Goal: Find contact information: Find contact information

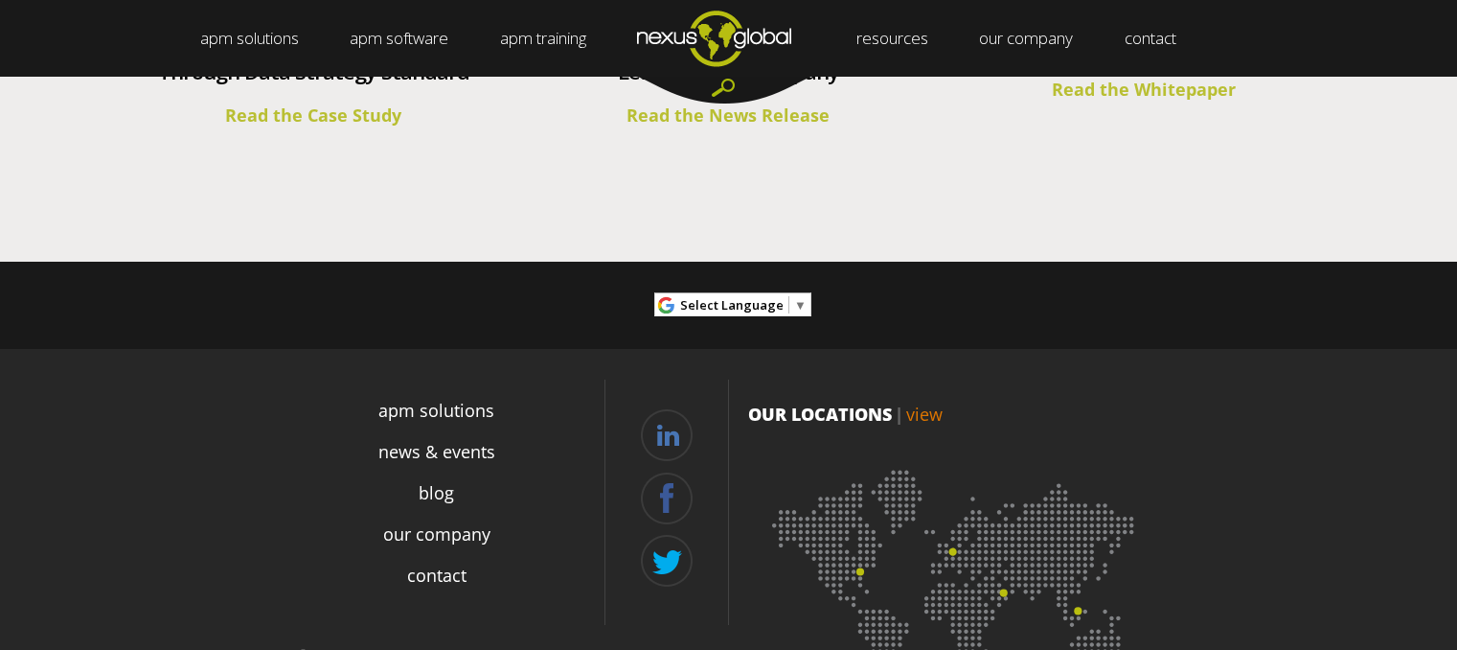
scroll to position [7238, 0]
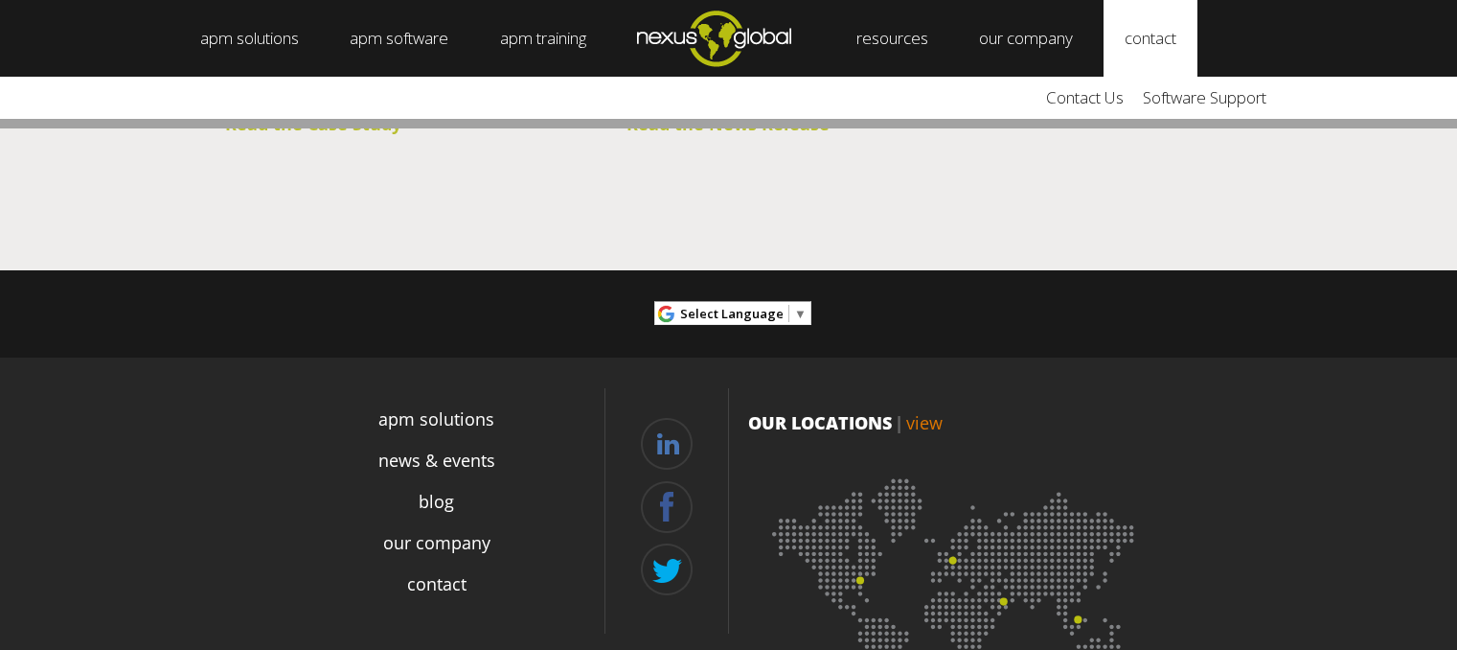
click at [1151, 35] on link "contact" at bounding box center [1151, 38] width 94 height 77
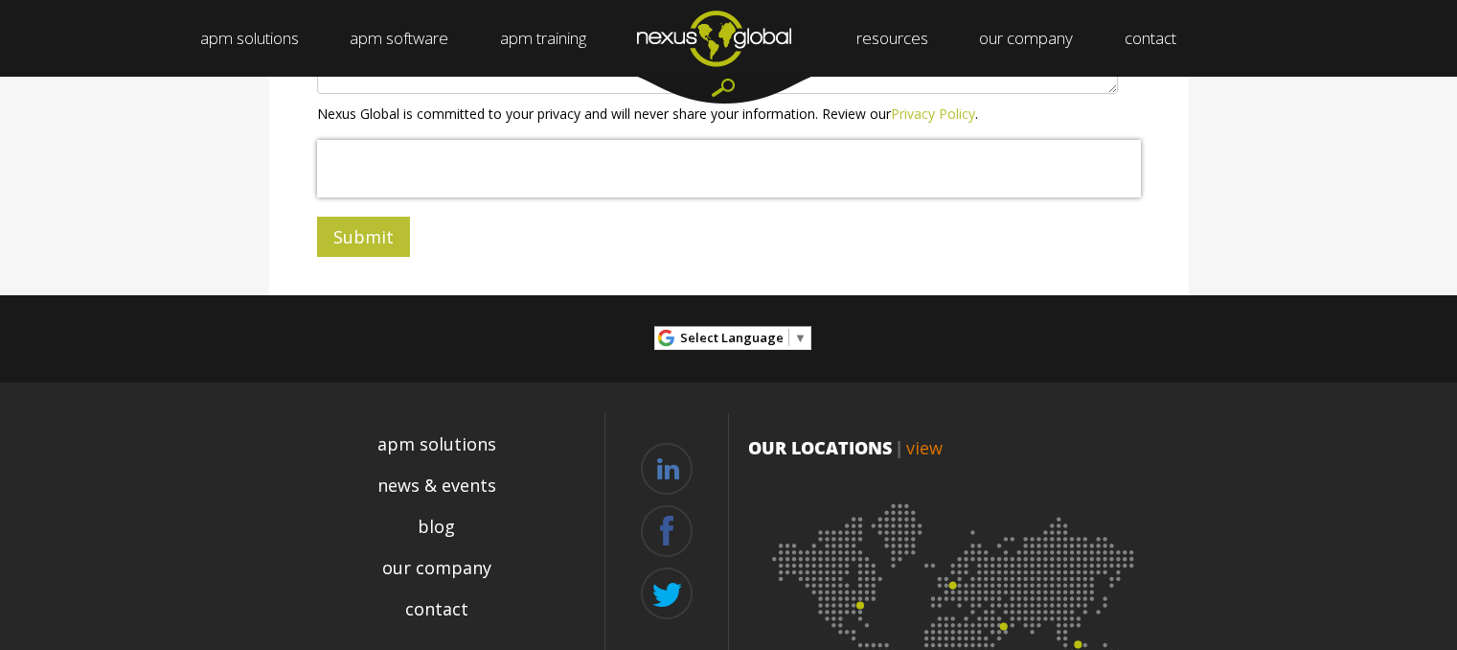
scroll to position [878, 0]
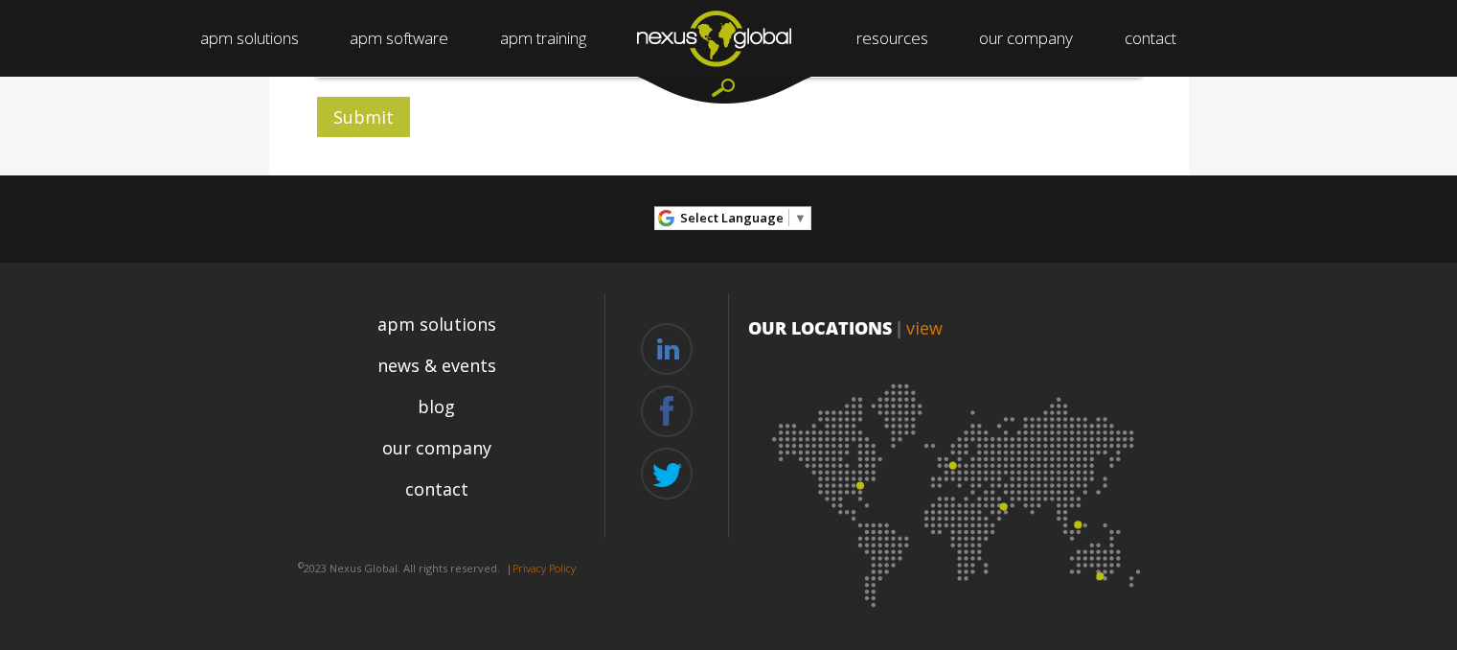
click at [926, 330] on link "view" at bounding box center [924, 327] width 36 height 23
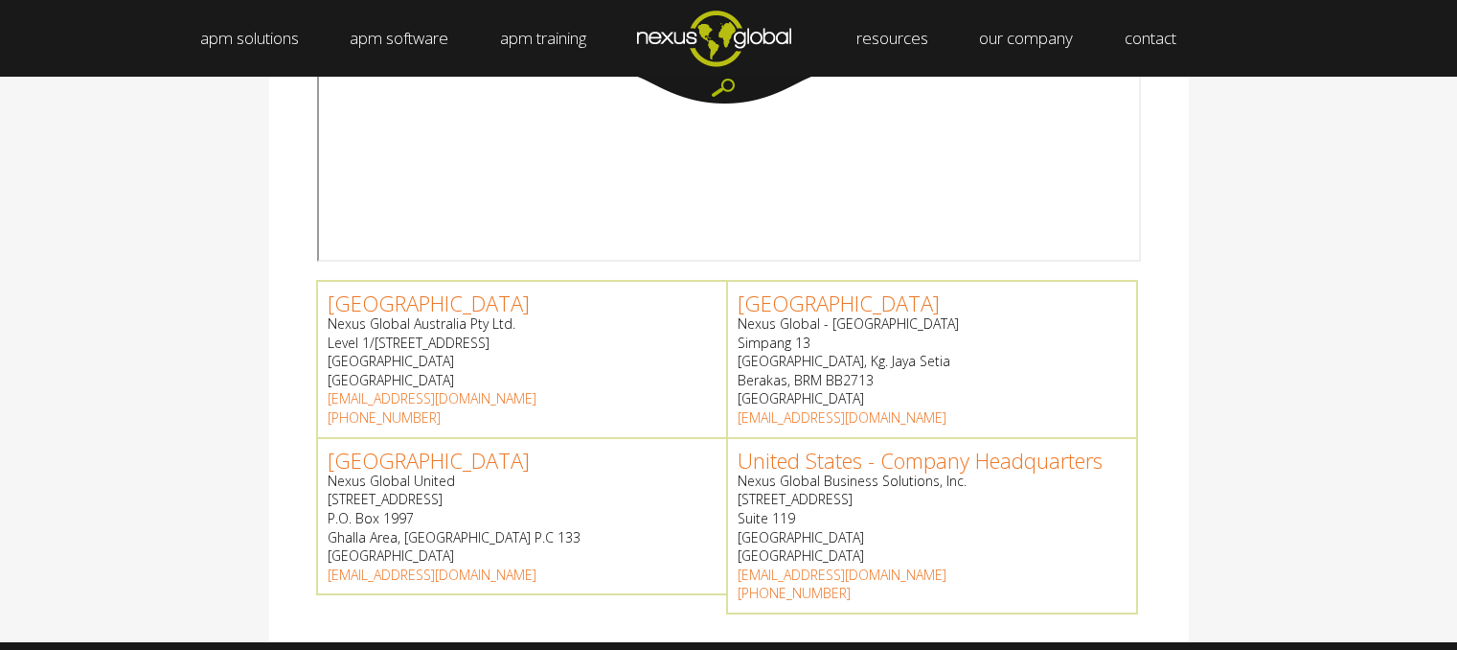
scroll to position [672, 0]
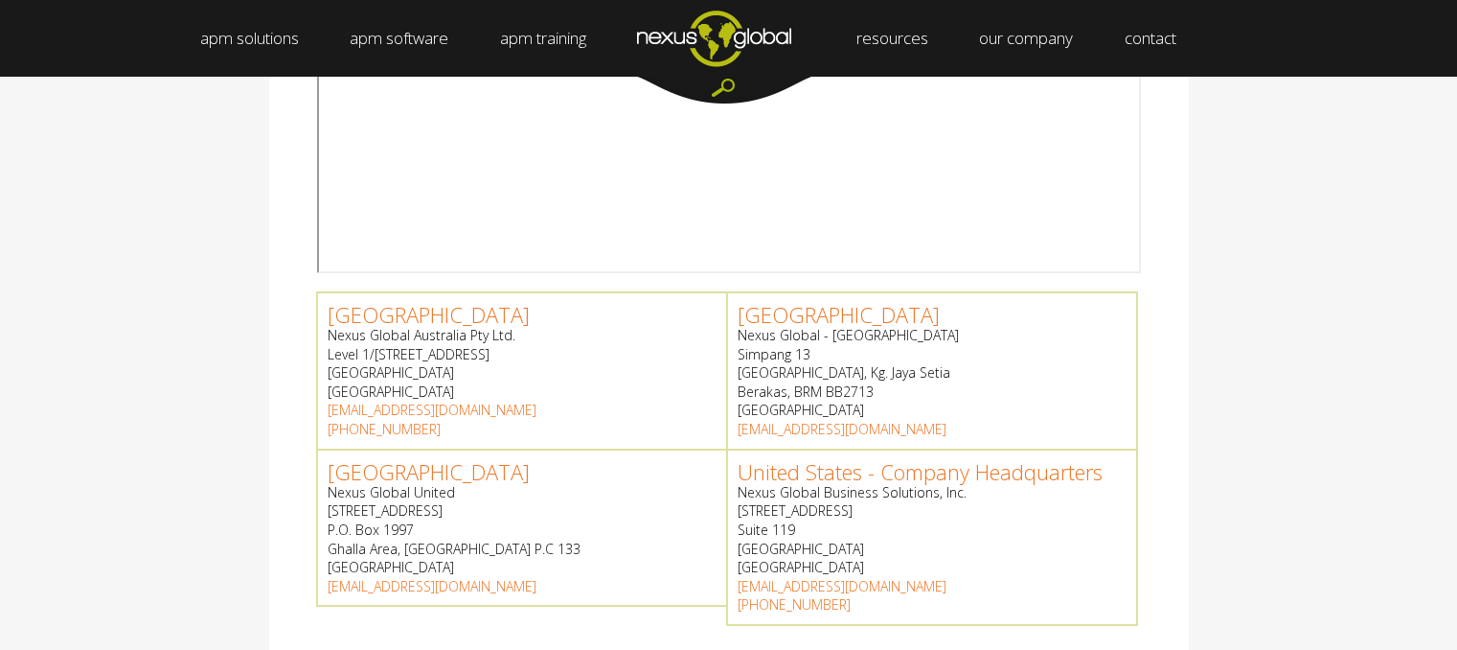
drag, startPoint x: 872, startPoint y: 334, endPoint x: 829, endPoint y: 336, distance: 43.2
click at [828, 335] on p "Nexus Global - [GEOGRAPHIC_DATA] Simpang [STREET_ADDRESS] [PERSON_NAME], BRM BB…" at bounding box center [932, 373] width 389 height 94
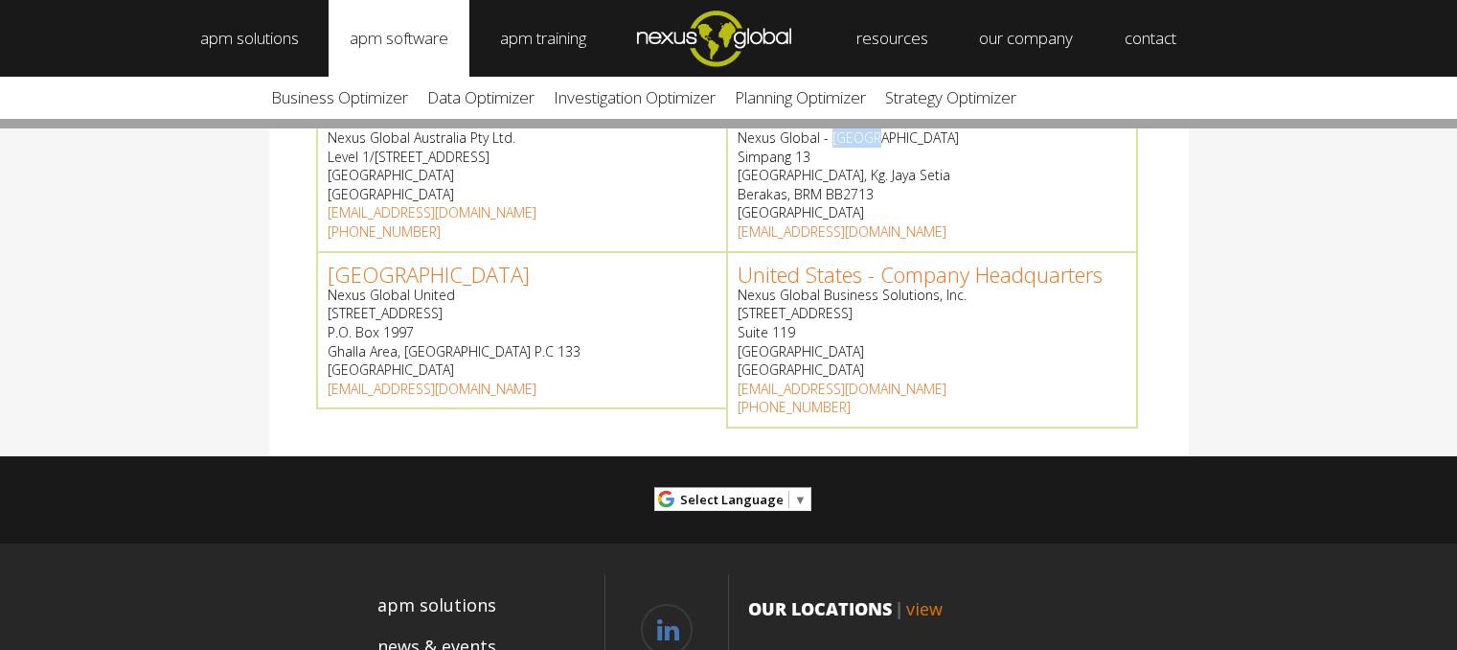
scroll to position [861, 0]
